Goal: Task Accomplishment & Management: Complete application form

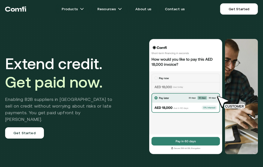
click at [172, 77] on img at bounding box center [185, 96] width 74 height 115
click at [192, 75] on img at bounding box center [185, 96] width 74 height 115
click at [190, 145] on img at bounding box center [185, 96] width 74 height 115
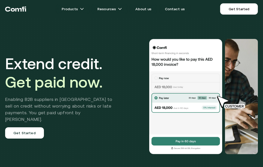
click at [163, 64] on img at bounding box center [185, 96] width 74 height 115
click at [187, 60] on img at bounding box center [185, 96] width 74 height 115
click at [198, 65] on img at bounding box center [185, 96] width 74 height 115
click at [189, 106] on img at bounding box center [185, 96] width 74 height 115
click at [171, 99] on img at bounding box center [185, 96] width 74 height 115
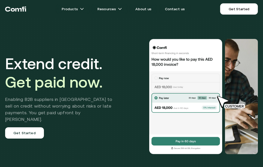
click at [190, 147] on img at bounding box center [185, 96] width 74 height 115
click at [228, 108] on img at bounding box center [231, 102] width 37 height 14
click at [237, 109] on img at bounding box center [231, 102] width 37 height 14
click at [238, 103] on img at bounding box center [231, 102] width 37 height 14
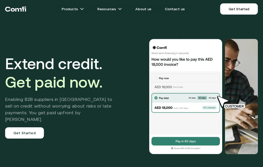
click at [224, 105] on img at bounding box center [231, 102] width 37 height 14
click at [214, 100] on img at bounding box center [231, 102] width 37 height 14
click at [204, 101] on img at bounding box center [185, 96] width 74 height 115
click at [182, 106] on img at bounding box center [185, 96] width 74 height 115
click at [163, 108] on img at bounding box center [185, 96] width 74 height 115
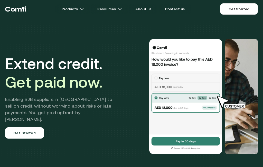
click at [22, 132] on link "Get Started" at bounding box center [24, 132] width 39 height 11
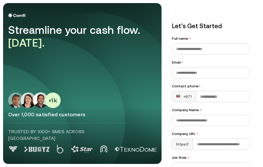
click at [134, 152] on img at bounding box center [135, 149] width 42 height 5
click at [14, 108] on img at bounding box center [34, 101] width 52 height 16
click at [39, 108] on img at bounding box center [34, 101] width 52 height 16
click at [47, 108] on img at bounding box center [34, 101] width 52 height 16
click at [27, 55] on div "Streamline your cash flow. [DATE]. Over 1,000 satisfied customers Trusted by 10…" at bounding box center [82, 83] width 148 height 141
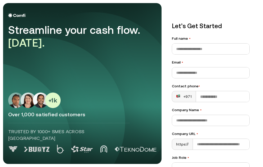
click at [20, 37] on span "[DATE]." at bounding box center [26, 43] width 36 height 12
click at [33, 29] on div "Streamline your cash flow. [DATE]." at bounding box center [80, 37] width 144 height 26
click at [82, 32] on div "Streamline your cash flow. [DATE]." at bounding box center [80, 37] width 144 height 26
click at [191, 24] on p "Let’s Get Started" at bounding box center [211, 26] width 78 height 9
click at [209, 47] on input "Full name •" at bounding box center [210, 49] width 77 height 11
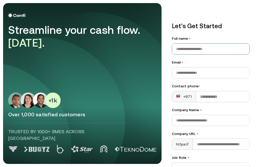
click at [205, 51] on input "Full name •" at bounding box center [210, 49] width 77 height 11
type input "**********"
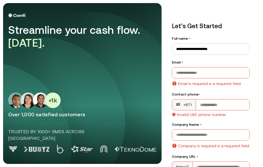
click at [216, 70] on input "Email •" at bounding box center [210, 72] width 77 height 11
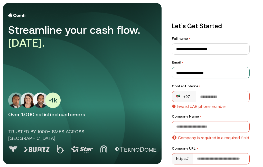
type input "**********"
click at [196, 98] on input "Contact phone •" at bounding box center [222, 96] width 53 height 11
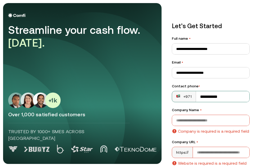
type input "**********"
click at [213, 123] on input "Company Name •" at bounding box center [210, 120] width 77 height 11
click at [211, 120] on input "Company Name •" at bounding box center [210, 120] width 77 height 11
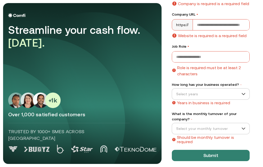
scroll to position [127, 0]
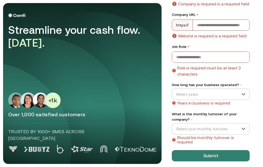
click at [210, 153] on button "Submit" at bounding box center [211, 155] width 78 height 11
click at [209, 155] on button "Submit" at bounding box center [211, 155] width 78 height 11
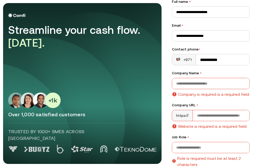
click at [215, 145] on input "Job Role •" at bounding box center [210, 147] width 77 height 11
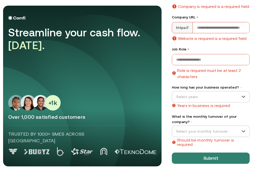
scroll to position [122, 0]
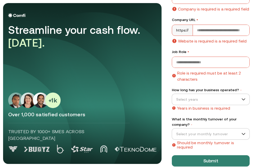
click at [137, 151] on img at bounding box center [135, 149] width 42 height 5
click at [132, 156] on aside "Streamline your cash flow. [DATE]. Over 1,000 satisfied customers Trusted by 10…" at bounding box center [82, 83] width 158 height 161
